Goal: Task Accomplishment & Management: Manage account settings

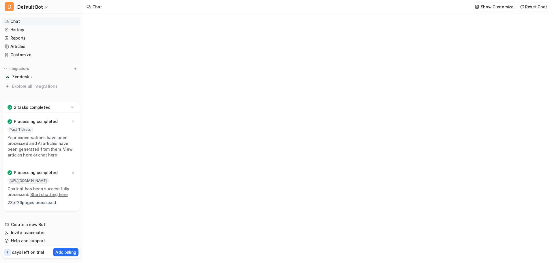
type textarea "**********"
click at [16, 77] on p "Zendesk" at bounding box center [20, 77] width 17 height 6
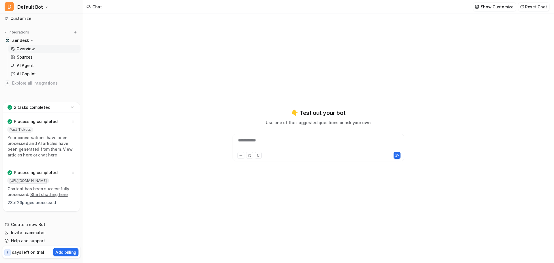
scroll to position [37, 0]
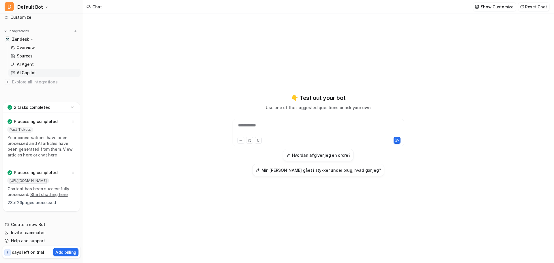
click at [21, 70] on p "AI Copilot" at bounding box center [26, 73] width 19 height 6
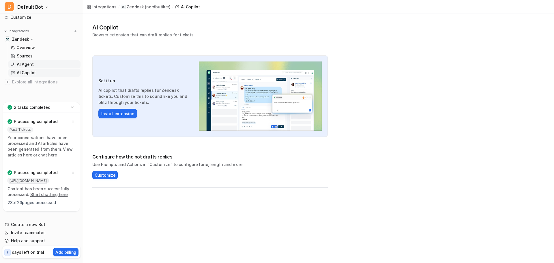
click at [22, 64] on p "AI Agent" at bounding box center [25, 64] width 17 height 6
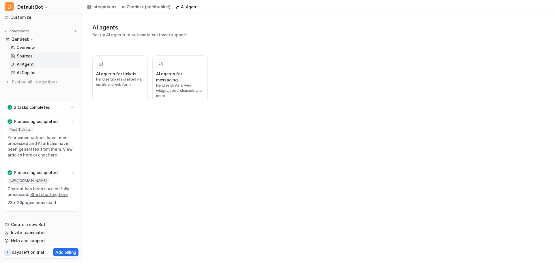
click at [19, 56] on p "Sources" at bounding box center [25, 56] width 16 height 6
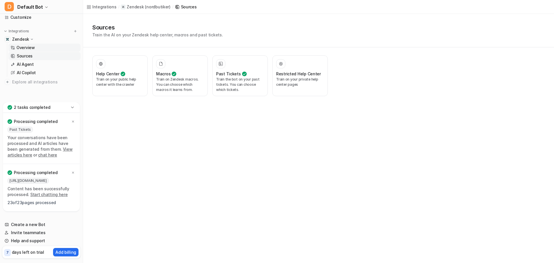
click at [22, 47] on p "Overview" at bounding box center [25, 48] width 18 height 6
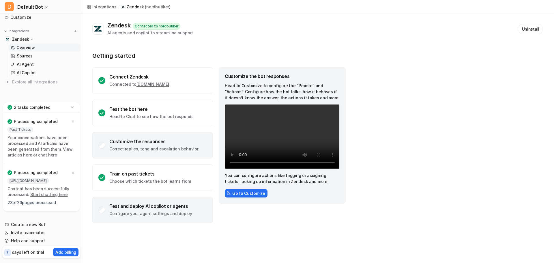
click at [163, 209] on div "Test and deploy AI copilot or agents Configure your agent settings and deploy" at bounding box center [150, 209] width 83 height 13
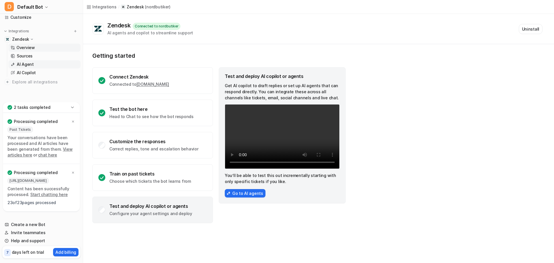
click at [21, 63] on p "AI Agent" at bounding box center [25, 64] width 17 height 6
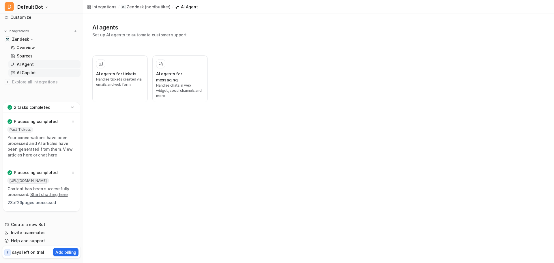
click at [22, 73] on p "AI Copilot" at bounding box center [26, 73] width 19 height 6
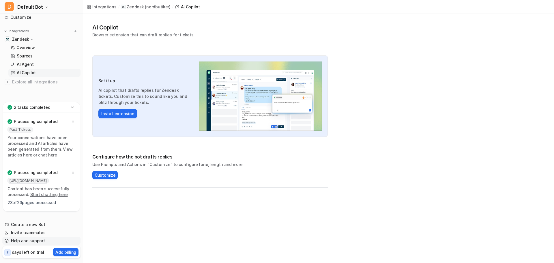
click at [31, 239] on link "Help and support" at bounding box center [41, 240] width 78 height 8
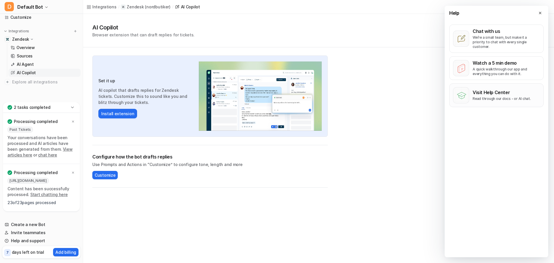
click at [478, 91] on div "Visit Help Center Read through our docs - or AI chat." at bounding box center [501, 95] width 58 height 12
click at [23, 232] on link "Invite teammates" at bounding box center [41, 232] width 78 height 8
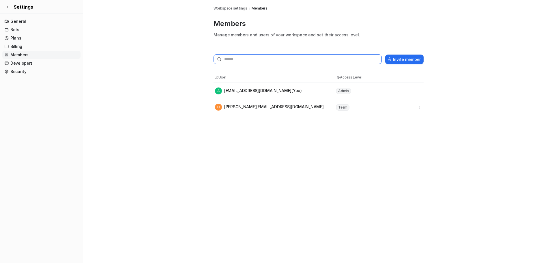
click at [235, 59] on input "text" at bounding box center [297, 59] width 168 height 10
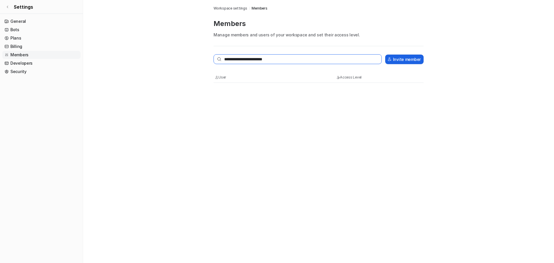
type input "**********"
click at [409, 60] on button "Invite member" at bounding box center [404, 60] width 38 height 10
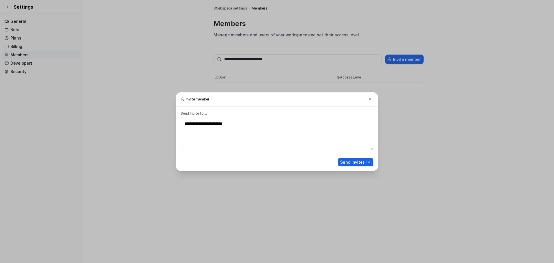
click at [353, 163] on button "Send Invites" at bounding box center [355, 162] width 35 height 8
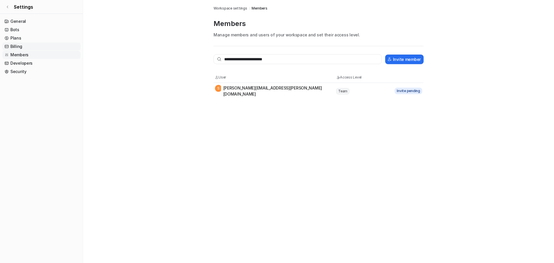
click at [14, 46] on link "Billing" at bounding box center [41, 46] width 78 height 8
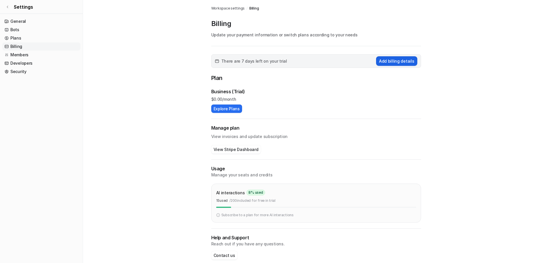
click at [389, 63] on button "Add billing details" at bounding box center [396, 61] width 41 height 10
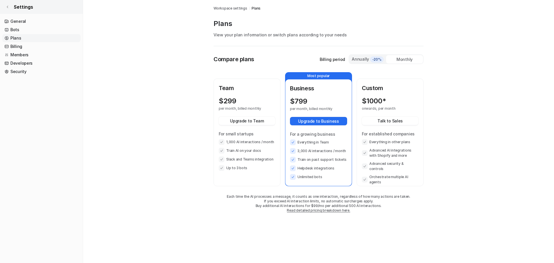
click at [9, 5] on icon at bounding box center [7, 6] width 3 height 3
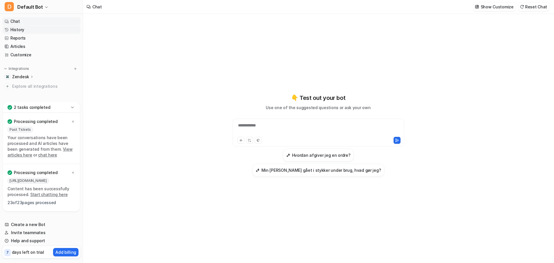
click at [15, 29] on link "History" at bounding box center [41, 30] width 78 height 8
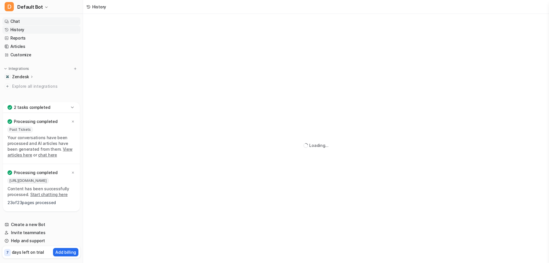
click at [12, 22] on link "Chat" at bounding box center [41, 21] width 78 height 8
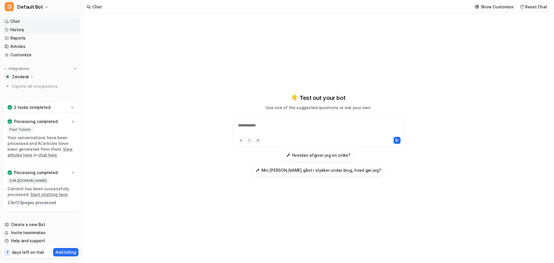
click at [18, 28] on link "History" at bounding box center [41, 30] width 78 height 8
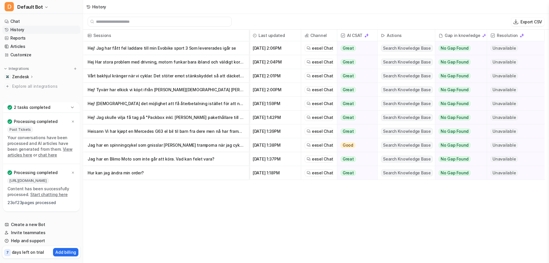
click at [132, 132] on p "Heisann Vi har kjøpt en Mercedes G63 el bil til barn fra dere men nå har framak…" at bounding box center [166, 131] width 157 height 14
click at [128, 48] on p "Hej! Jag har fått fel laddare till min Evobike sport 3 Som levererades igår se" at bounding box center [166, 48] width 157 height 14
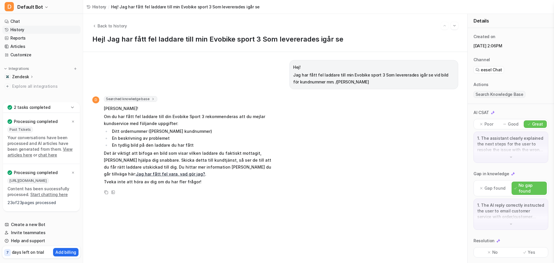
click at [20, 30] on link "History" at bounding box center [41, 30] width 78 height 8
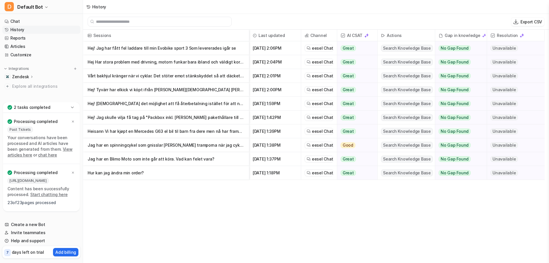
click at [135, 61] on p "Hej Har stora problem med drivning, motorn funkar bara ibland och väldigt korta…" at bounding box center [166, 62] width 157 height 14
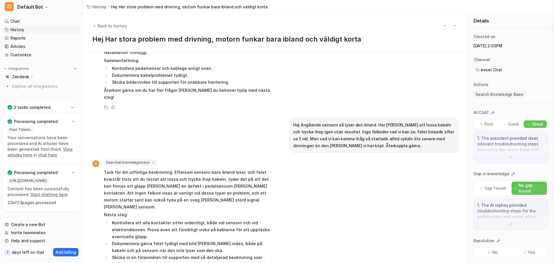
scroll to position [229, 0]
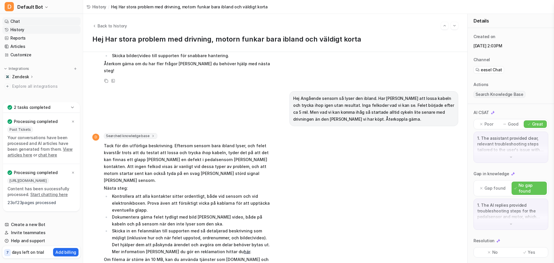
click at [13, 22] on link "Chat" at bounding box center [41, 21] width 78 height 8
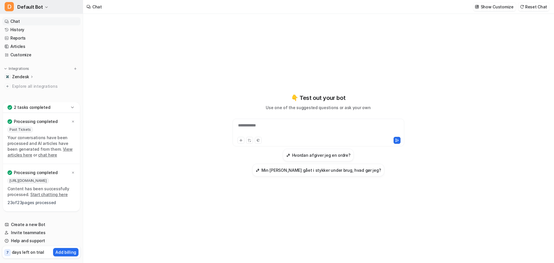
click at [23, 8] on span "Default Bot" at bounding box center [30, 7] width 26 height 8
click at [25, 22] on div "D Default Bot" at bounding box center [23, 22] width 30 height 6
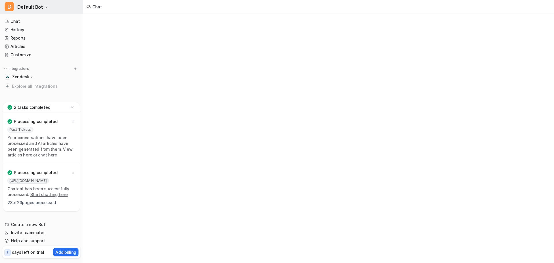
click at [33, 7] on span "Default Bot" at bounding box center [30, 7] width 26 height 8
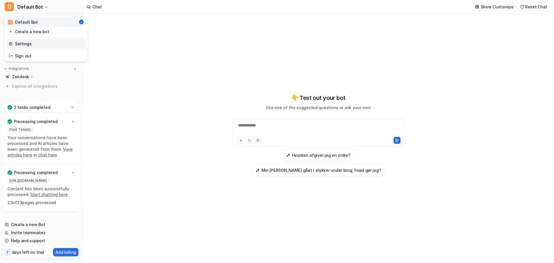
click at [22, 44] on link "Settings" at bounding box center [46, 44] width 80 height 10
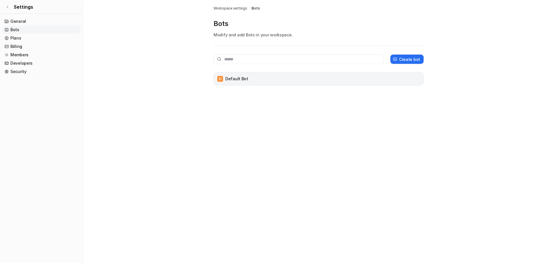
click at [247, 78] on div "D Default Bot" at bounding box center [318, 79] width 205 height 8
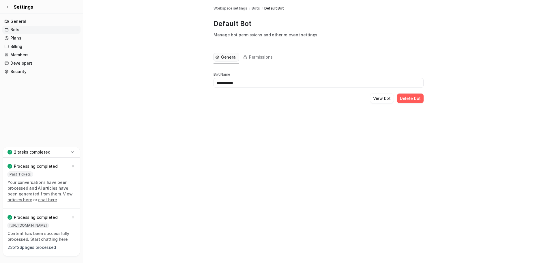
click at [227, 82] on input "**********" at bounding box center [318, 83] width 210 height 10
click at [242, 82] on input "**********" at bounding box center [318, 83] width 210 height 10
drag, startPoint x: 243, startPoint y: 82, endPoint x: 211, endPoint y: 84, distance: 32.1
click at [211, 84] on div "**********" at bounding box center [318, 58] width 219 height 117
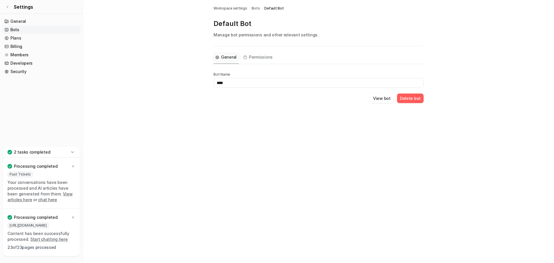
type input "****"
click at [225, 128] on div "Bots Workspace settings / Bots / Default Bot Default Bot Manage bot permissions…" at bounding box center [277, 131] width 554 height 263
click at [255, 82] on input "****" at bounding box center [318, 83] width 210 height 10
click at [383, 99] on button "View bot" at bounding box center [381, 98] width 23 height 10
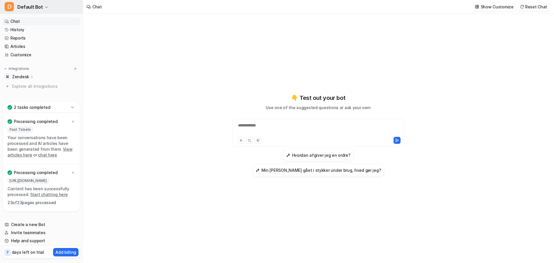
click at [41, 9] on button "D Default Bot" at bounding box center [41, 7] width 83 height 14
click at [22, 22] on div "A [PERSON_NAME]" at bounding box center [27, 22] width 39 height 6
click at [31, 9] on span "Default Bot" at bounding box center [30, 7] width 26 height 8
click at [206, 33] on div "**********" at bounding box center [277, 131] width 554 height 263
click at [13, 21] on link "Chat" at bounding box center [41, 21] width 78 height 8
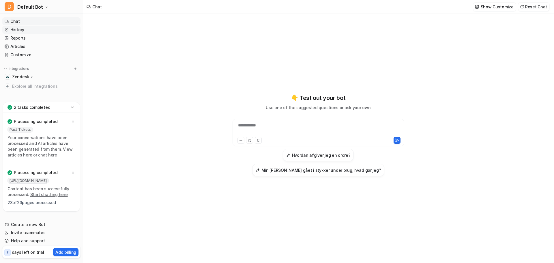
click at [18, 30] on link "History" at bounding box center [41, 30] width 78 height 8
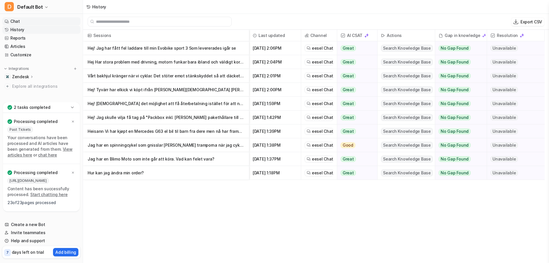
click at [15, 22] on link "Chat" at bounding box center [41, 21] width 78 height 8
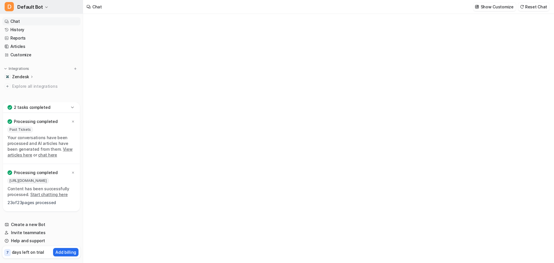
click at [19, 6] on span "Default Bot" at bounding box center [30, 7] width 26 height 8
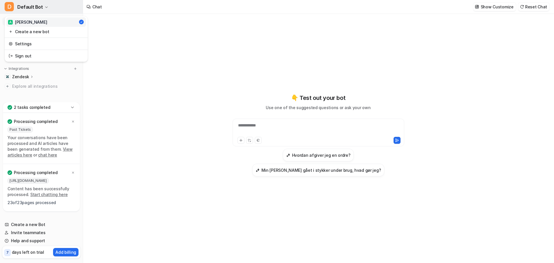
click at [20, 6] on span "Default Bot" at bounding box center [30, 7] width 26 height 8
